Goal: Task Accomplishment & Management: Manage account settings

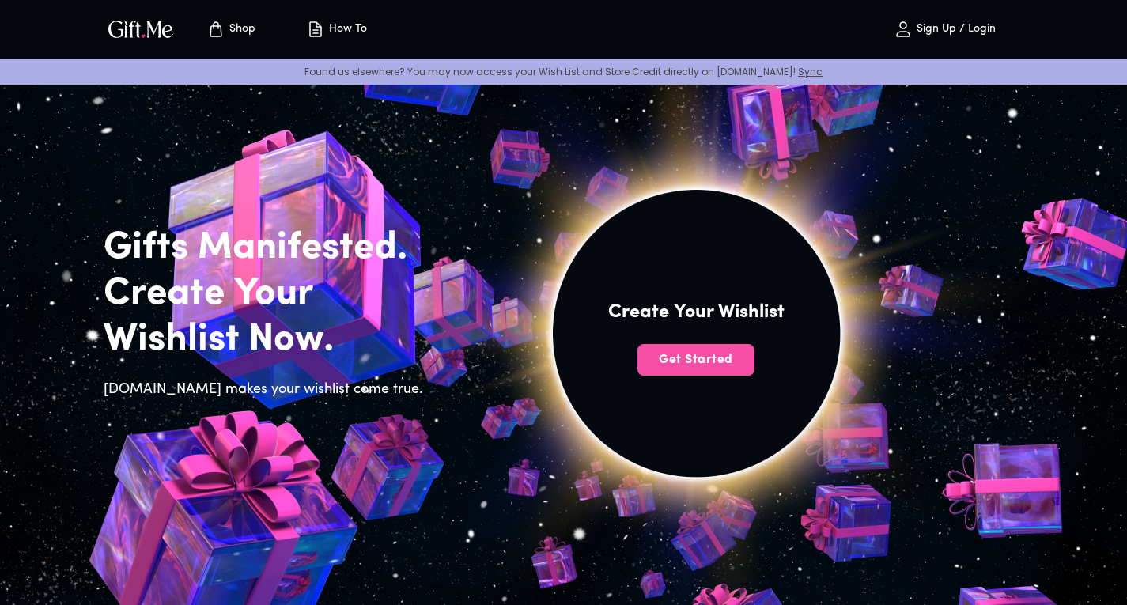
click at [725, 373] on button "Get Started" at bounding box center [696, 360] width 117 height 32
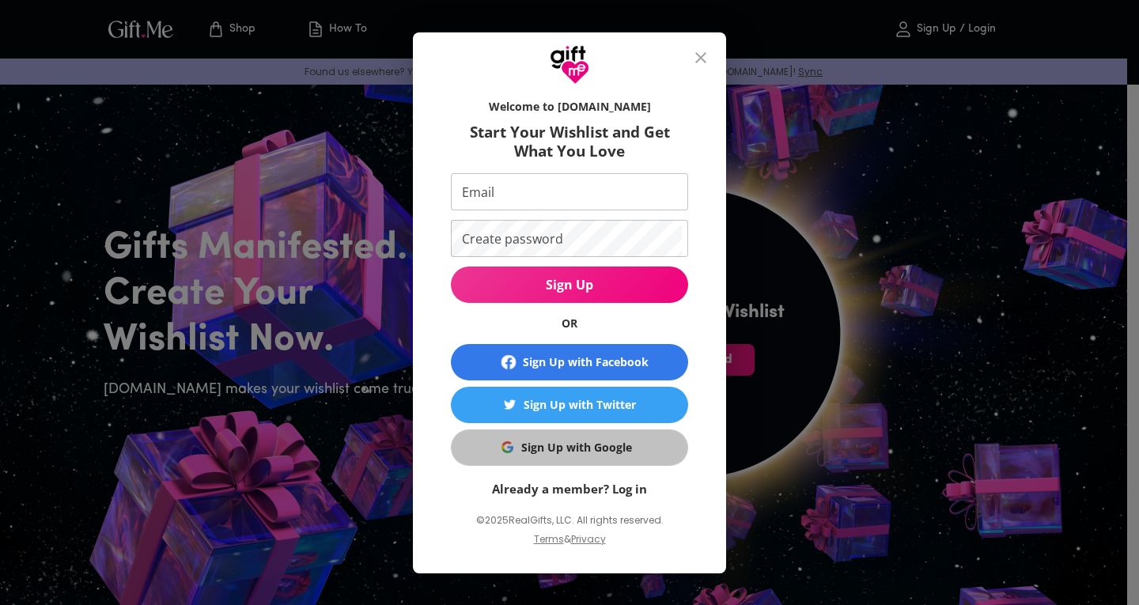
click at [566, 445] on div "Sign Up with Google" at bounding box center [576, 447] width 111 height 17
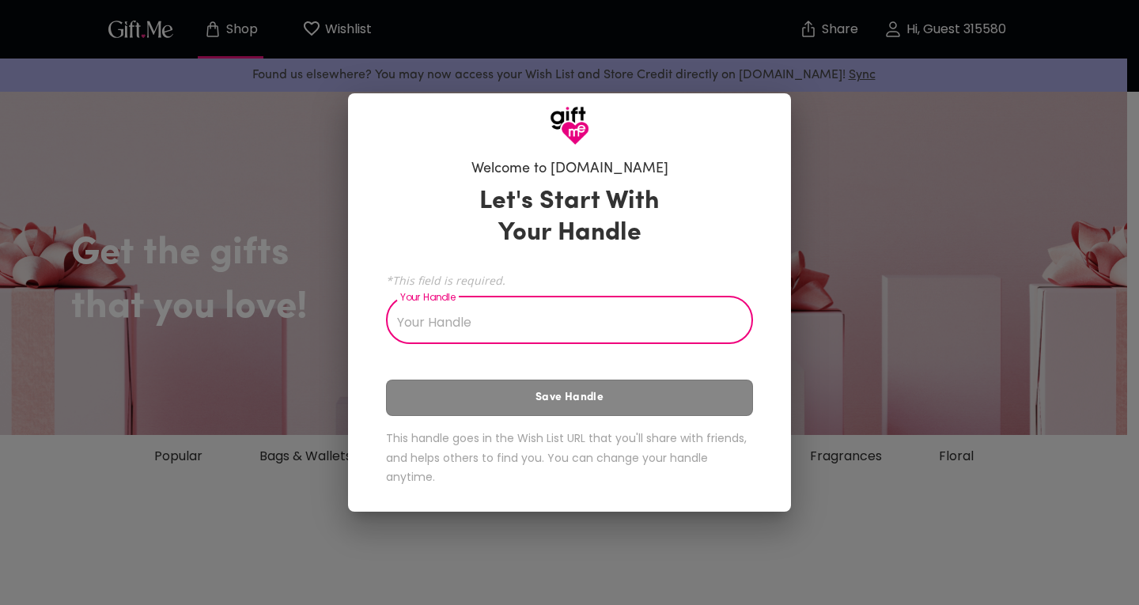
click at [539, 334] on input "Your Handle" at bounding box center [561, 322] width 350 height 44
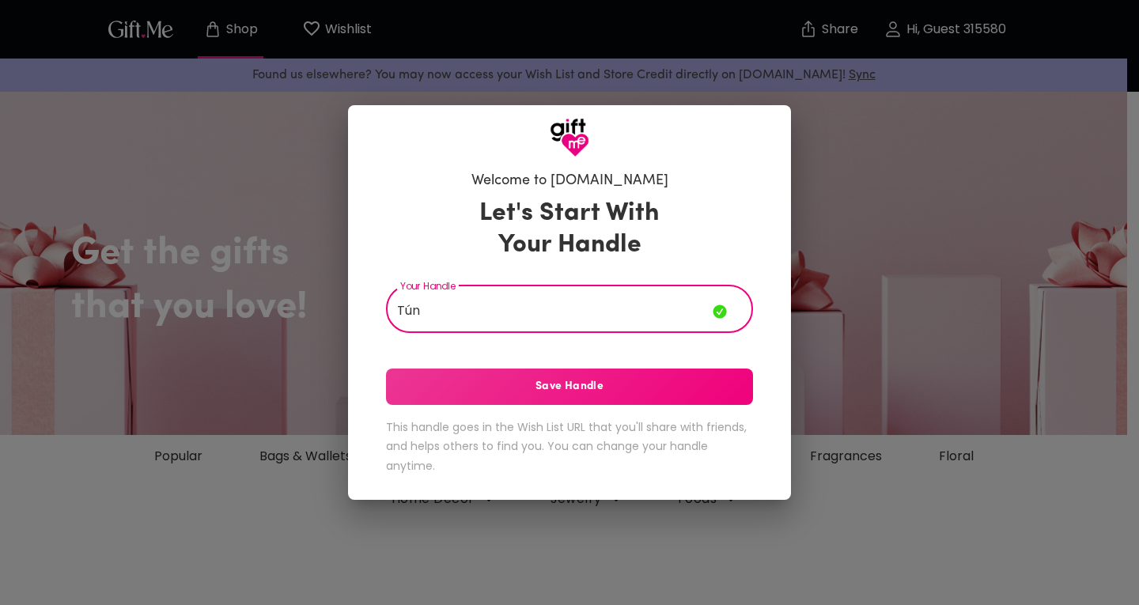
click at [501, 380] on div "Let's Start With Your Handle Your Handle Tún Your Handle Save Handle This handl…" at bounding box center [569, 339] width 367 height 297
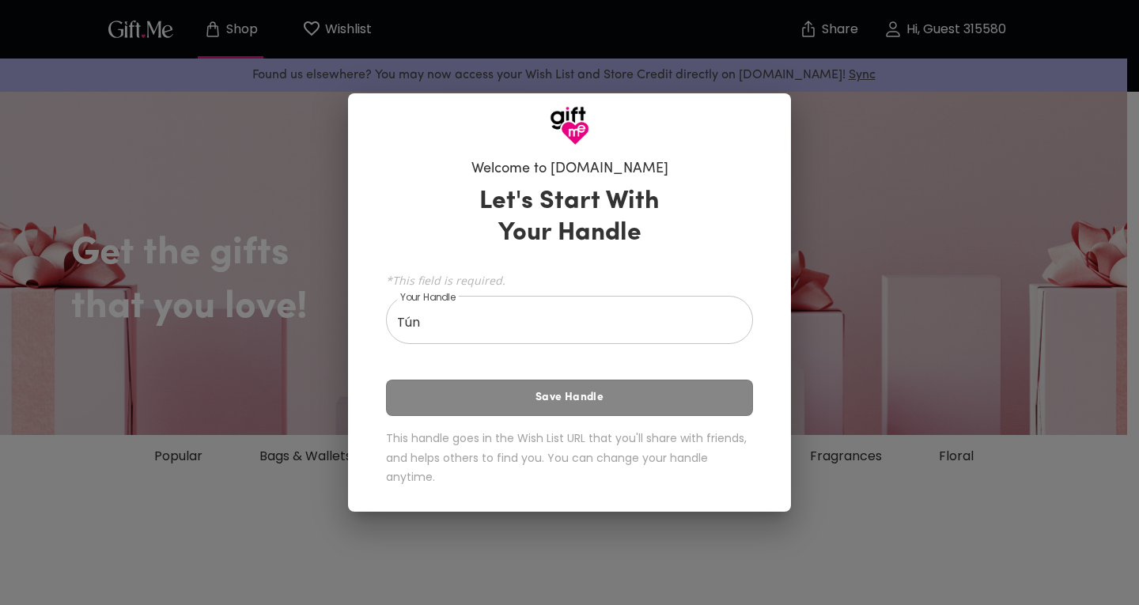
click at [638, 324] on input "Tún" at bounding box center [561, 322] width 350 height 44
click at [621, 417] on div "Let's Start With Your Handle *This field is required. Your Handle Tún Your Hand…" at bounding box center [569, 339] width 367 height 320
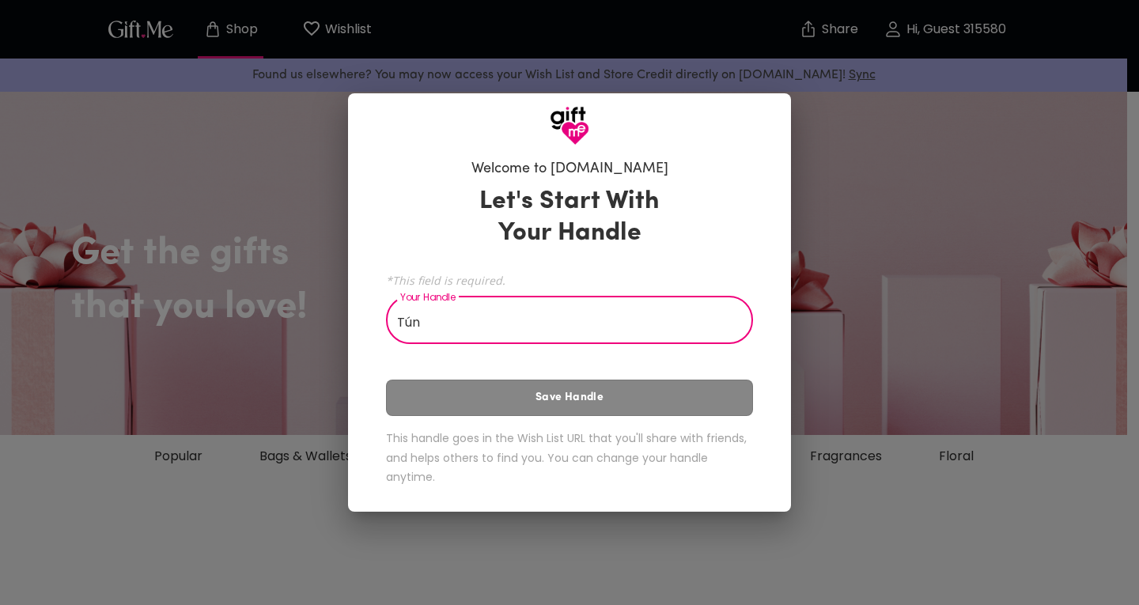
click at [664, 320] on input "Tún" at bounding box center [561, 322] width 350 height 44
type input "T"
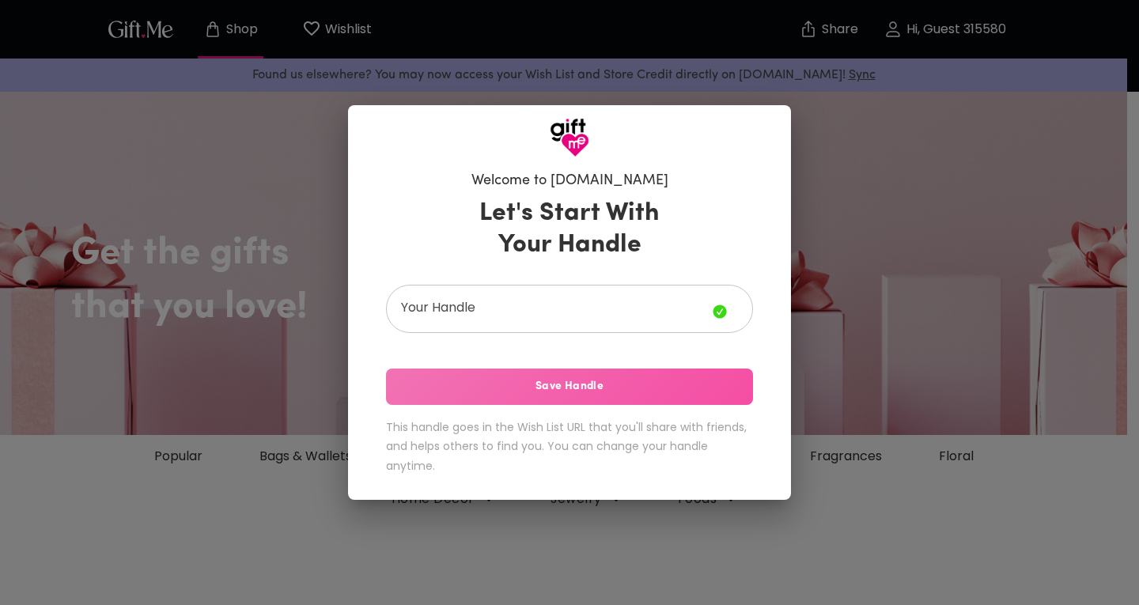
click at [619, 392] on span "Save Handle" at bounding box center [569, 386] width 367 height 17
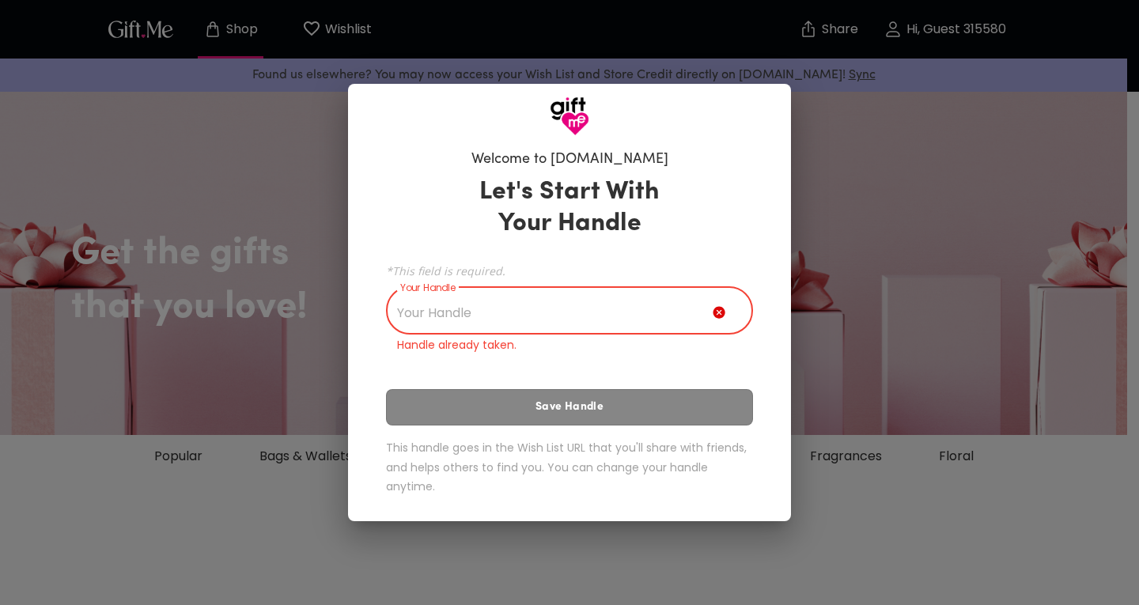
click at [580, 300] on input "Your Handle" at bounding box center [549, 312] width 327 height 44
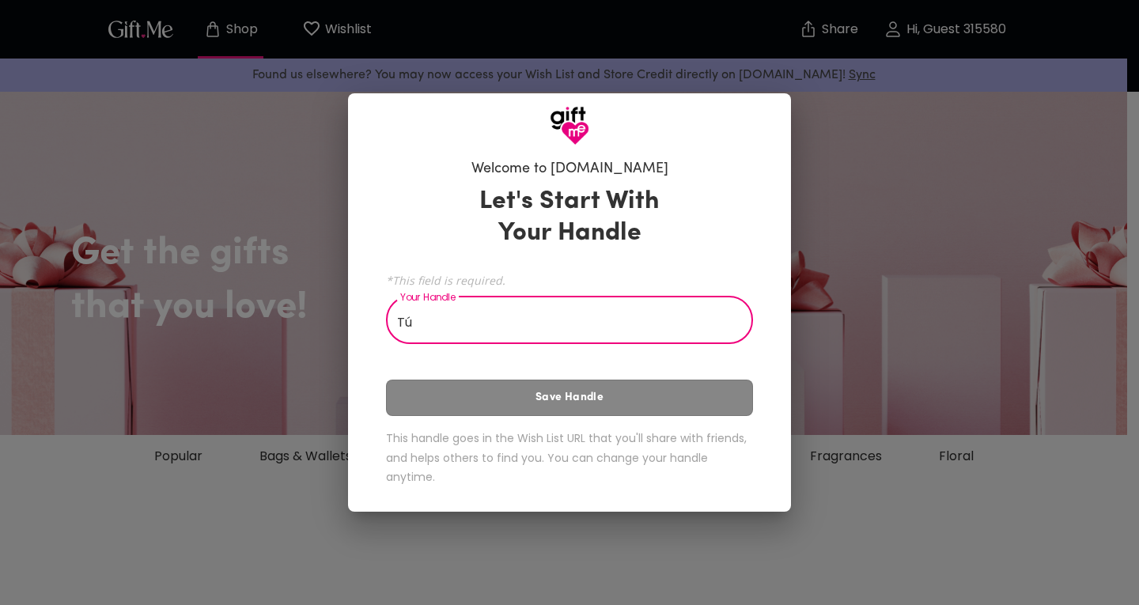
type input "T"
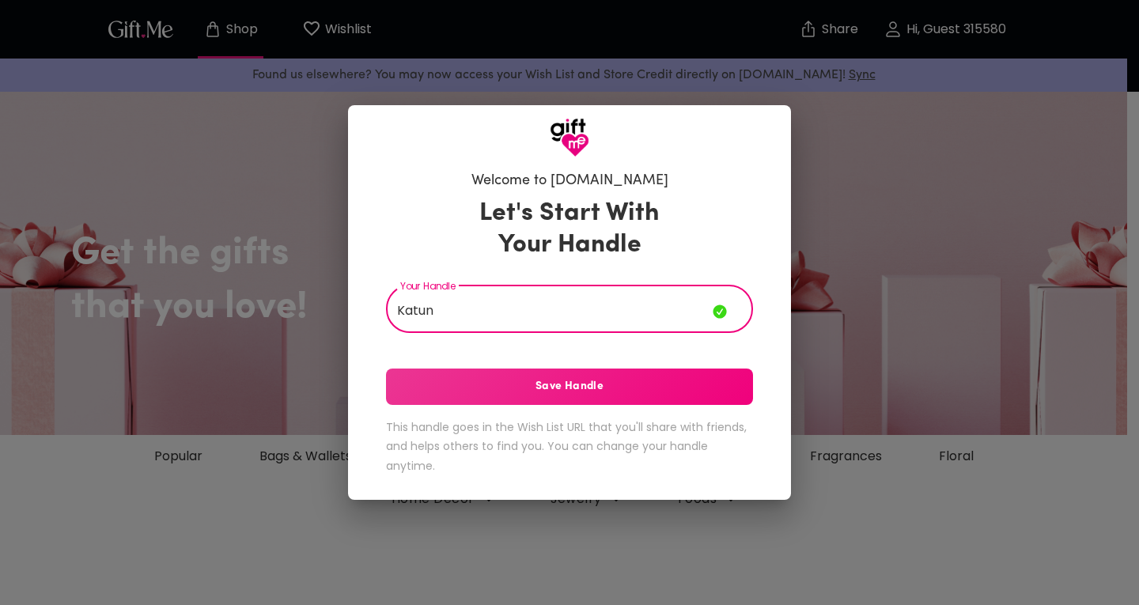
type input "Katun"
click at [668, 380] on div "Let's Start With Your Handle Your Handle Katun Your Handle Save Handle This han…" at bounding box center [569, 339] width 367 height 297
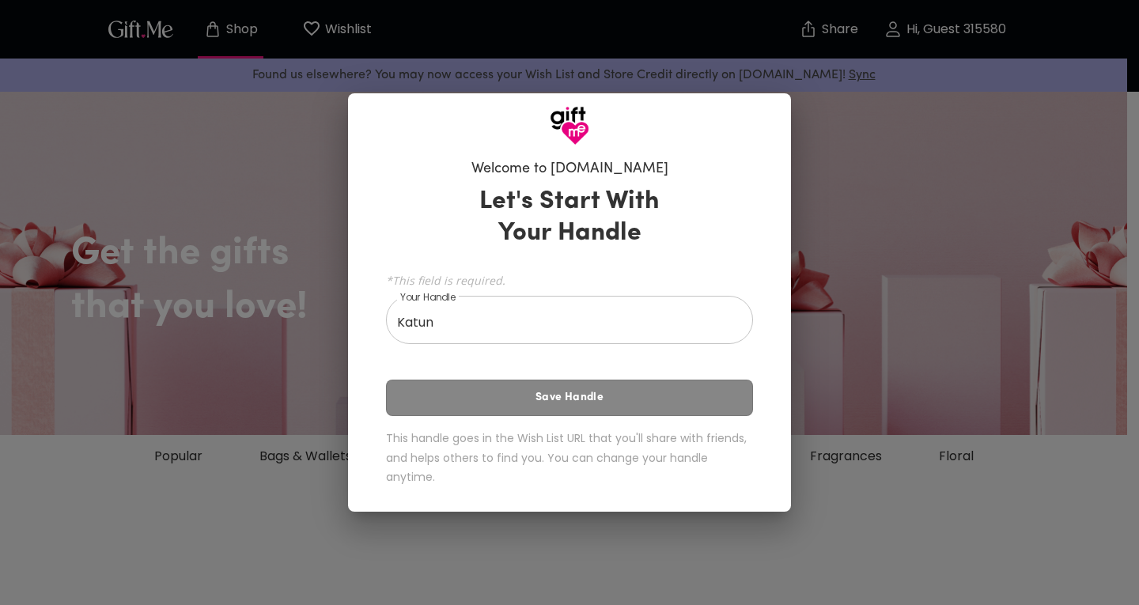
click at [852, 298] on div "Welcome to Gift.me Let's Start With Your Handle *This field is required. Your H…" at bounding box center [569, 302] width 1139 height 605
click at [447, 312] on input "Katun" at bounding box center [561, 322] width 350 height 44
click at [474, 290] on div "*This field is required. Your Handle Katun Your Handle" at bounding box center [569, 306] width 367 height 75
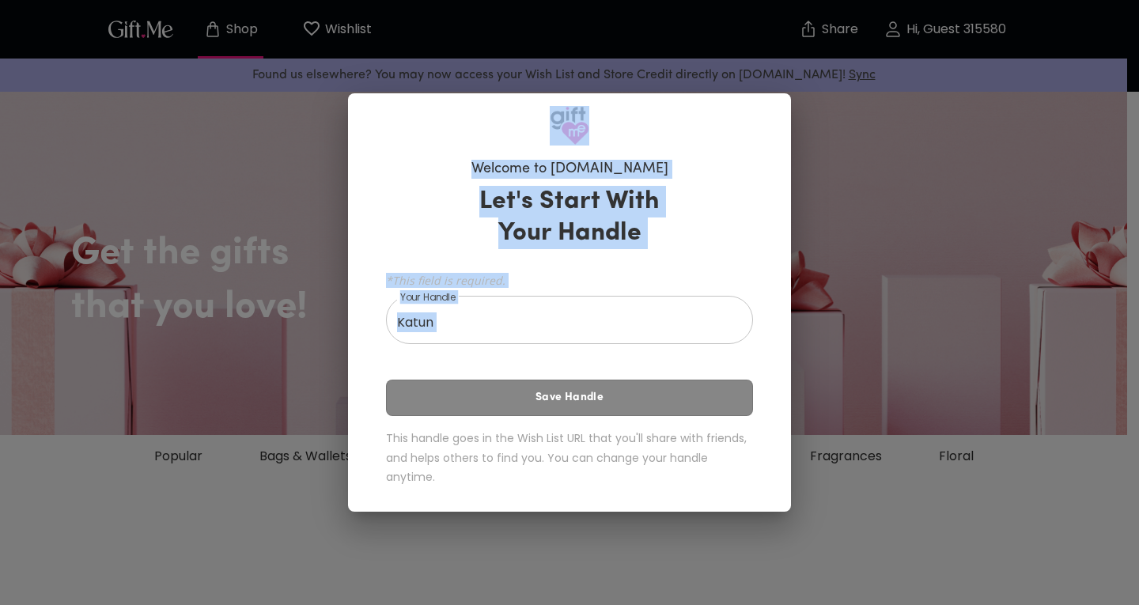
drag, startPoint x: 537, startPoint y: 375, endPoint x: 409, endPoint y: 77, distance: 324.6
click at [409, 77] on div "Welcome to Gift.me Let's Start With Your Handle *This field is required. Your H…" at bounding box center [569, 302] width 1139 height 605
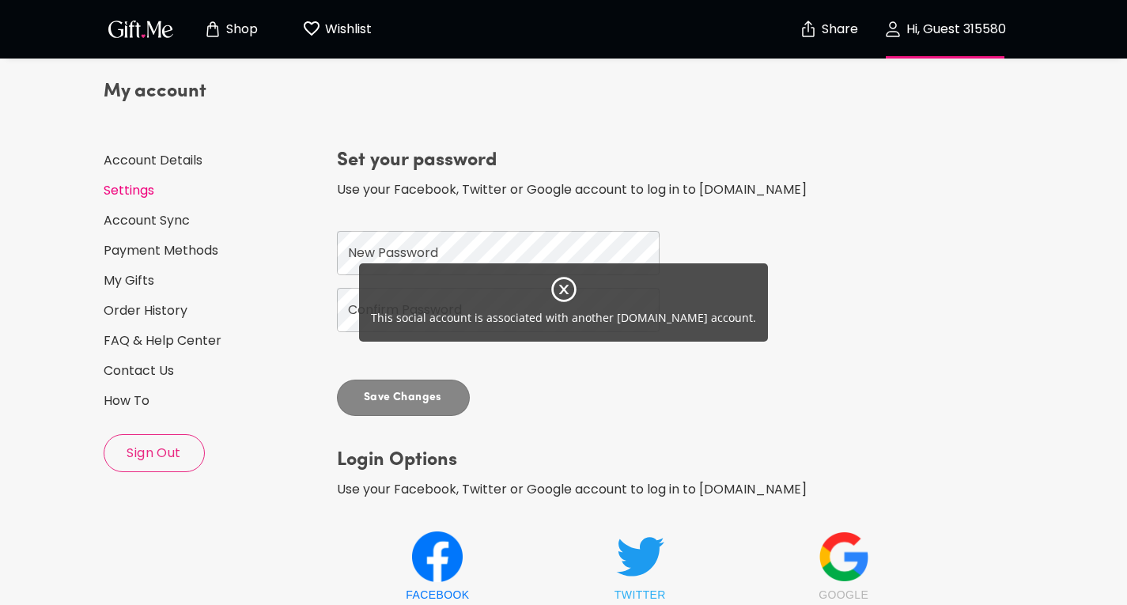
scroll to position [22, 0]
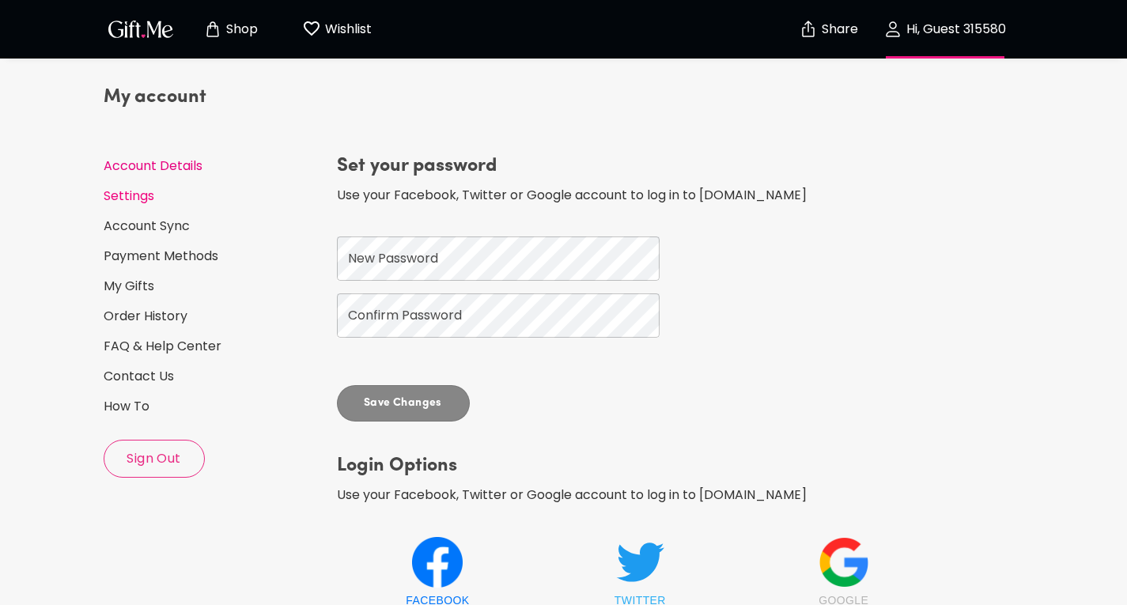
click at [175, 171] on link "Account Details" at bounding box center [214, 165] width 221 height 17
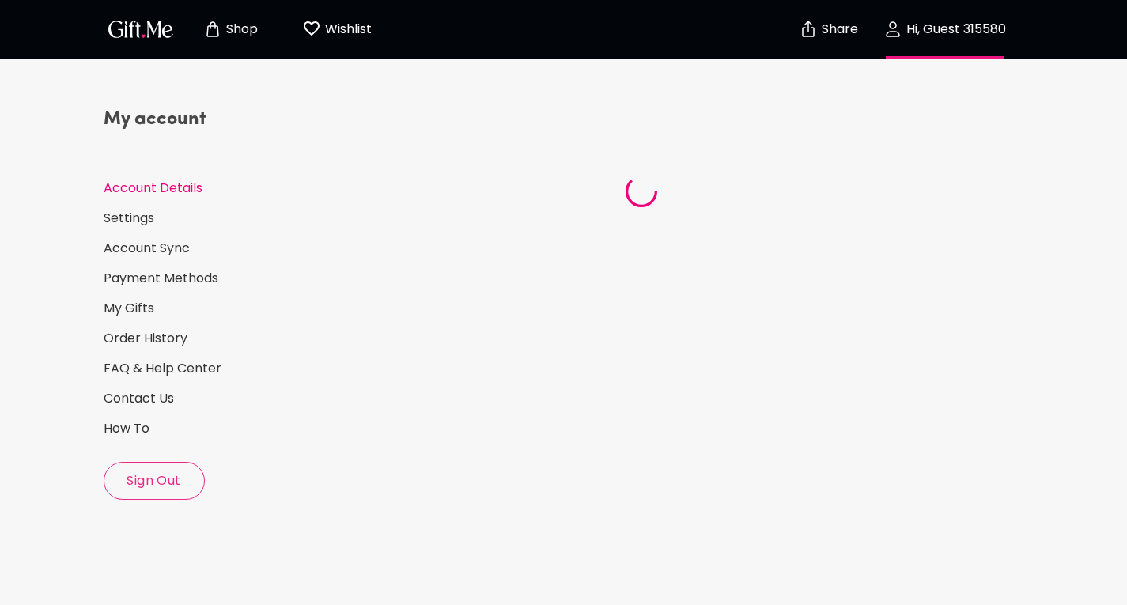
select select "US"
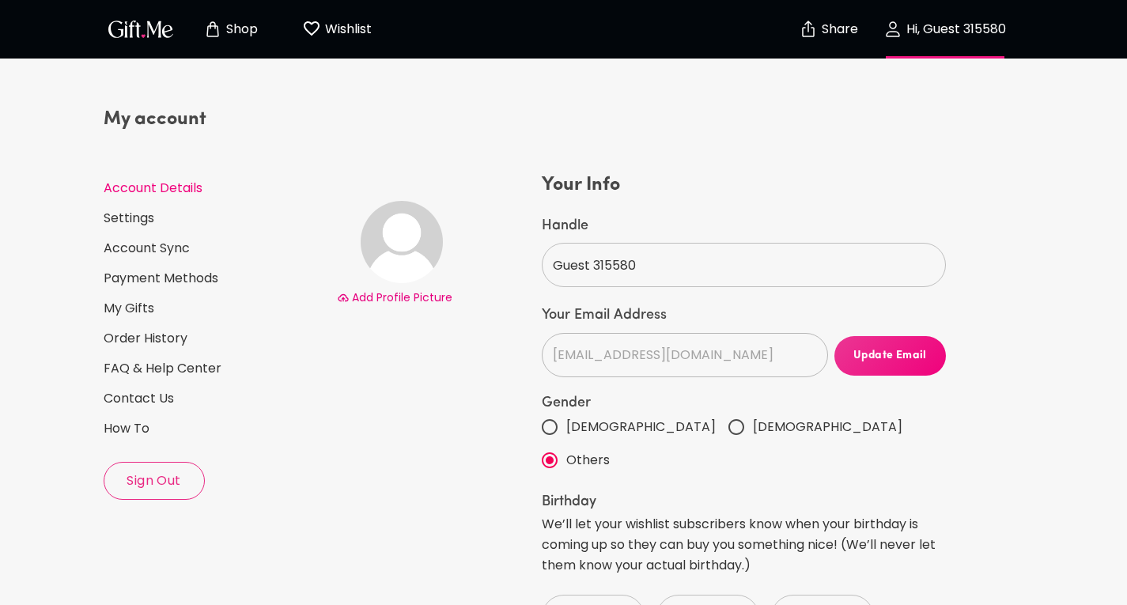
scroll to position [22, 0]
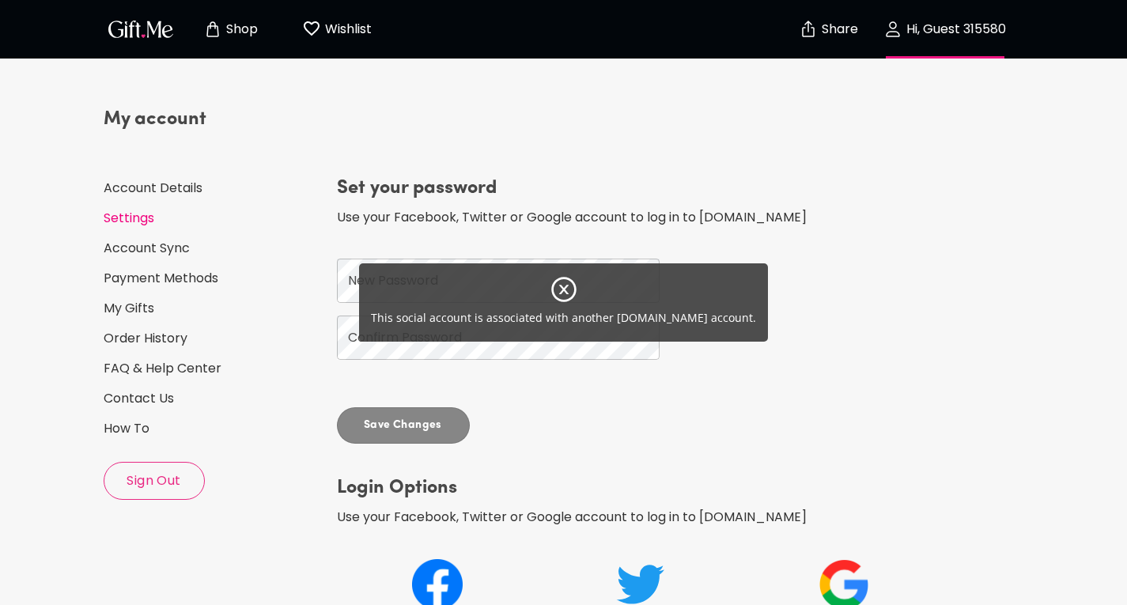
click at [369, 292] on div "This social account is associated with another Gift.me account." at bounding box center [563, 302] width 1127 height 605
click at [382, 286] on div "This social account is associated with another Gift.me account." at bounding box center [563, 302] width 1127 height 605
click at [374, 280] on div "This social account is associated with another Gift.me account." at bounding box center [563, 302] width 1127 height 605
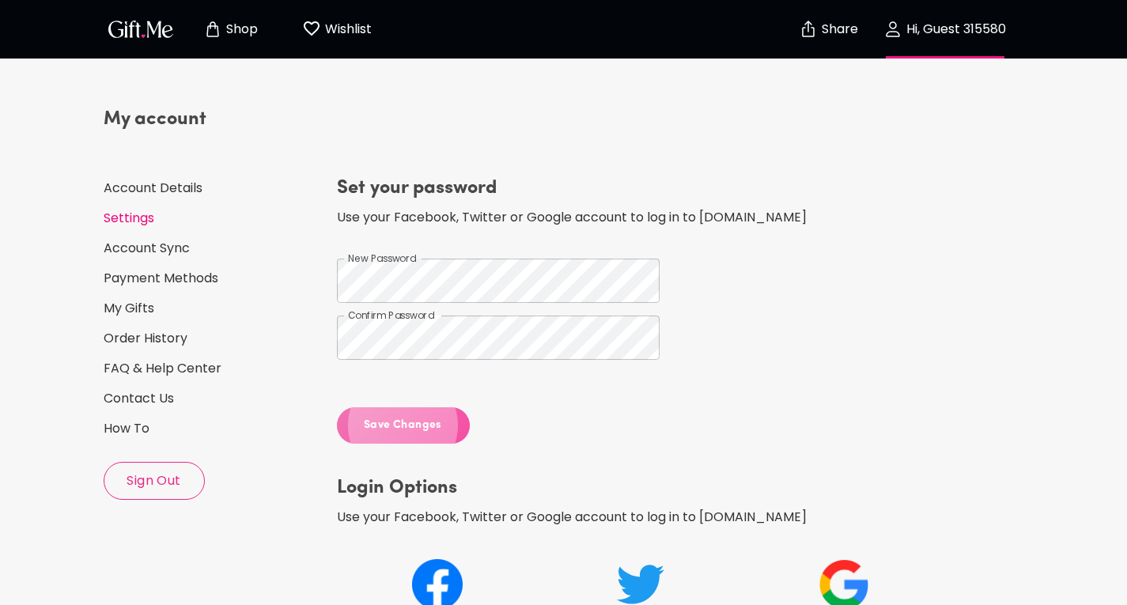
click at [428, 439] on button "Save Changes" at bounding box center [403, 425] width 133 height 36
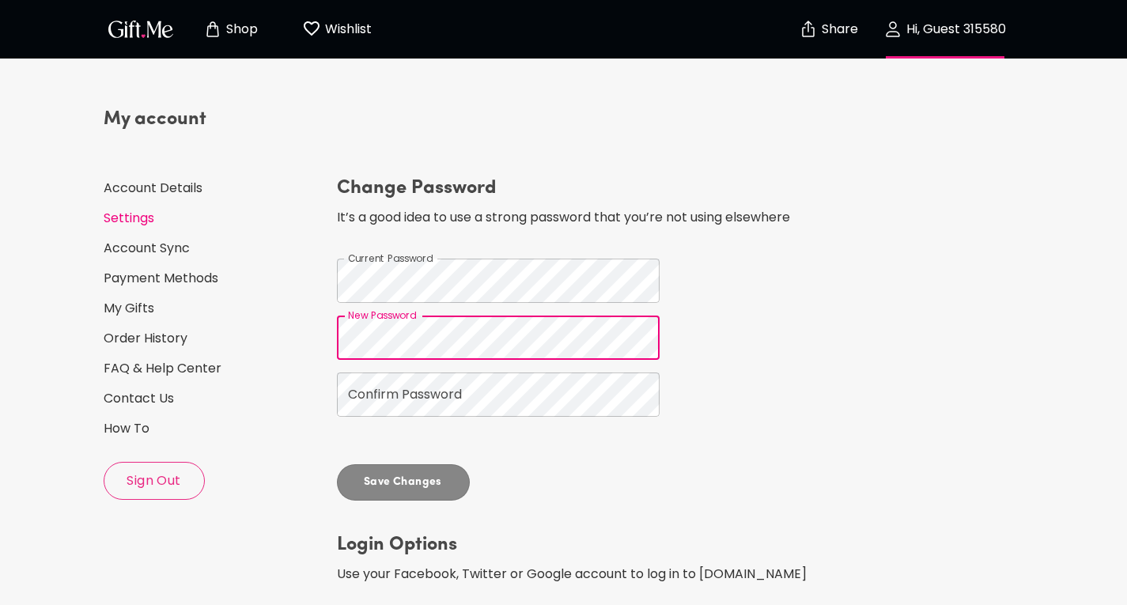
click at [324, 490] on div "My account Account Details Settings Account Sync Payment Methods My Gifts Order…" at bounding box center [213, 408] width 233 height 655
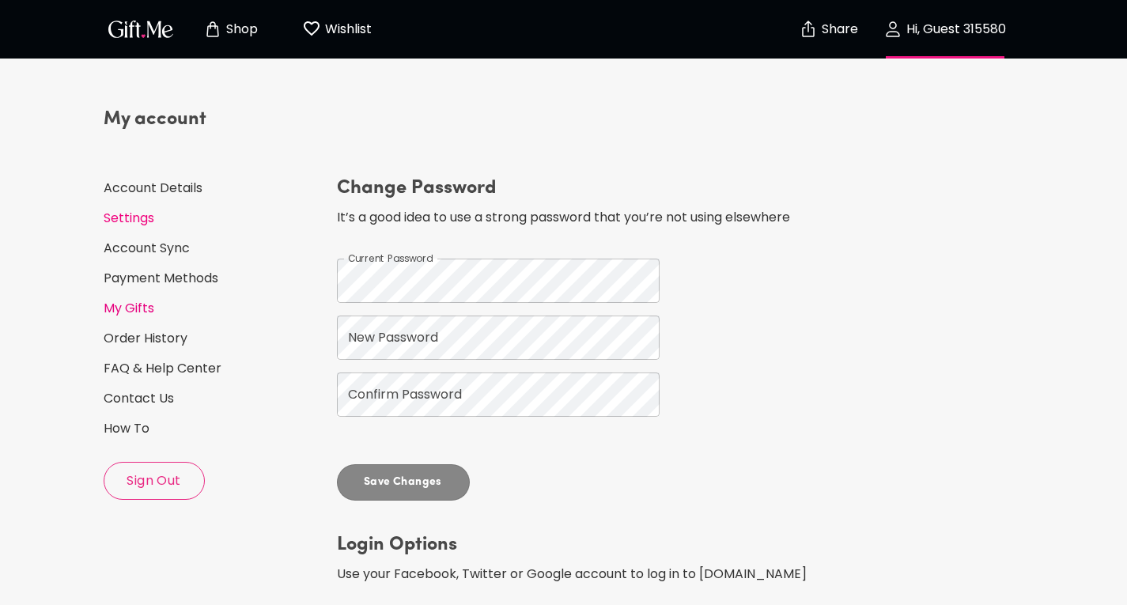
click at [143, 314] on link "My Gifts" at bounding box center [214, 308] width 221 height 17
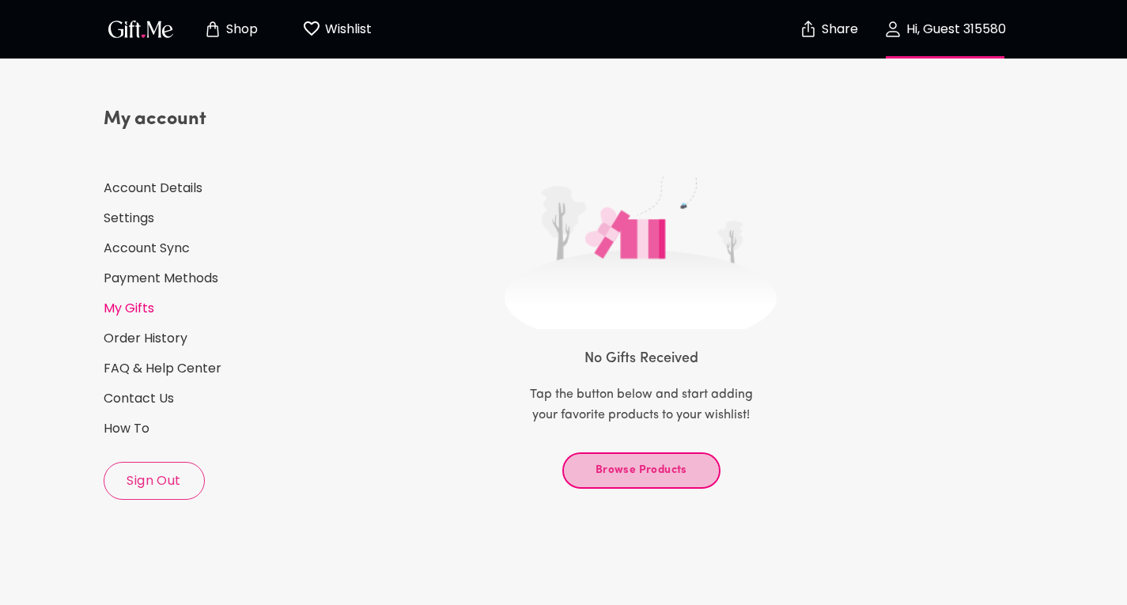
click at [633, 482] on button "Browse Products" at bounding box center [641, 470] width 158 height 36
